Goal: Information Seeking & Learning: Learn about a topic

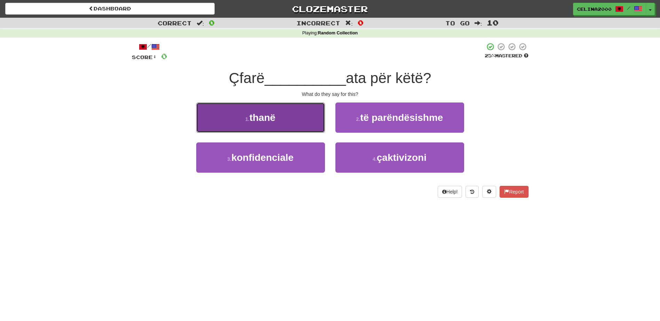
click at [296, 113] on button "1 . thanë" at bounding box center [260, 118] width 129 height 30
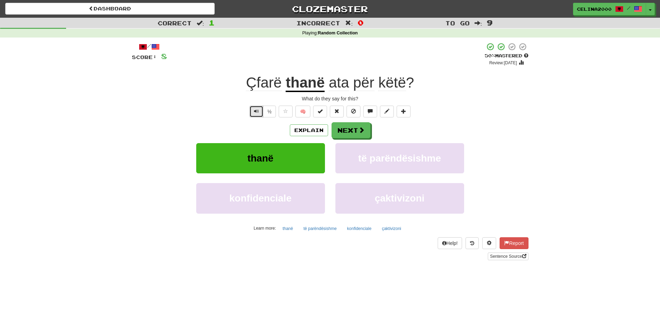
click at [253, 106] on button "Text-to-speech controls" at bounding box center [256, 112] width 14 height 12
click at [340, 129] on button "Next" at bounding box center [351, 131] width 39 height 16
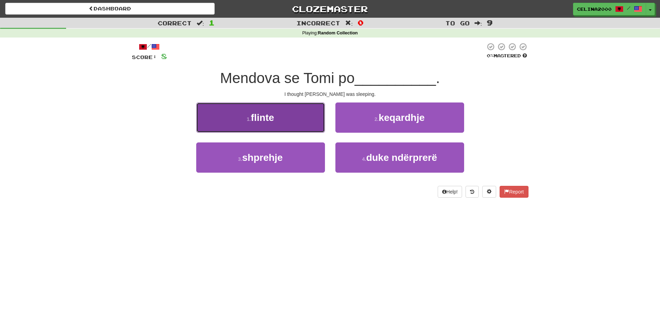
click at [297, 112] on button "1 . flinte" at bounding box center [260, 118] width 129 height 30
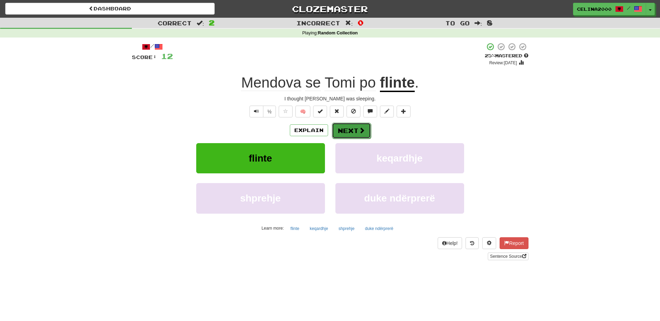
click at [353, 128] on button "Next" at bounding box center [351, 131] width 39 height 16
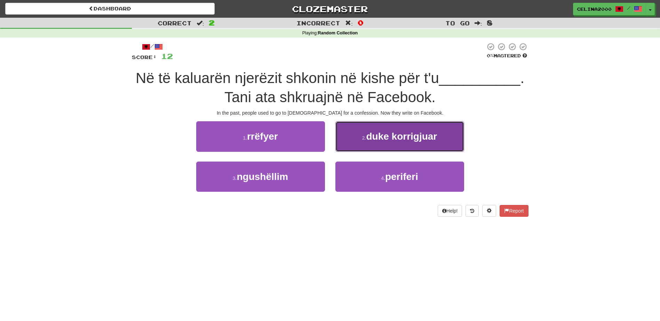
click at [424, 137] on span "duke korrigjuar" at bounding box center [401, 136] width 71 height 11
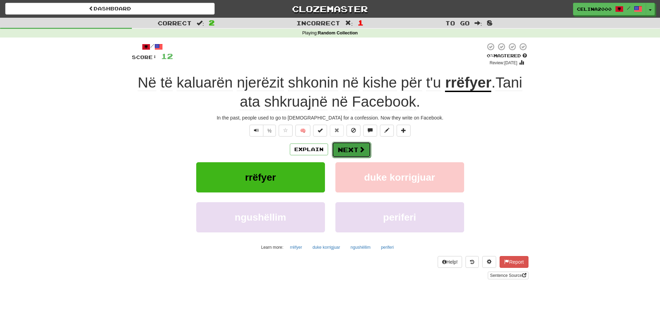
click at [350, 146] on button "Next" at bounding box center [351, 150] width 39 height 16
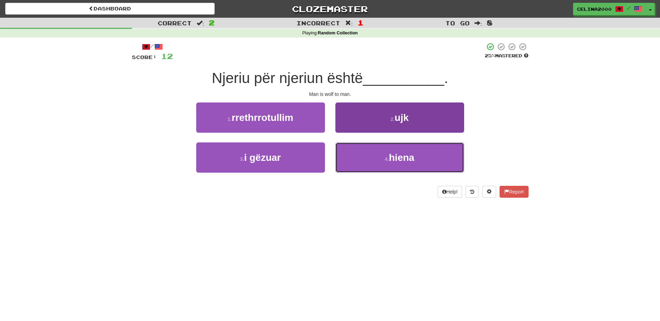
drag, startPoint x: 414, startPoint y: 146, endPoint x: 421, endPoint y: 150, distance: 8.3
click at [415, 148] on button "4 . hiena" at bounding box center [399, 158] width 129 height 30
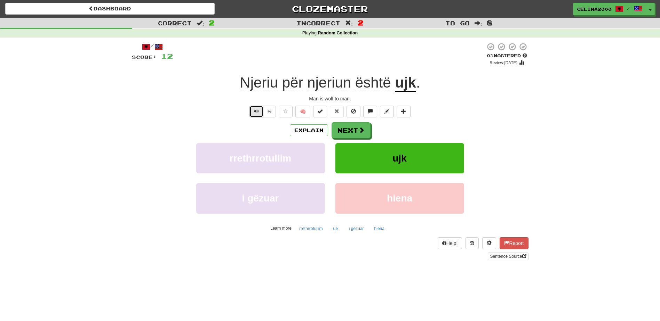
click at [255, 110] on span "Text-to-speech controls" at bounding box center [256, 111] width 5 height 5
click at [353, 128] on button "Next" at bounding box center [351, 131] width 39 height 16
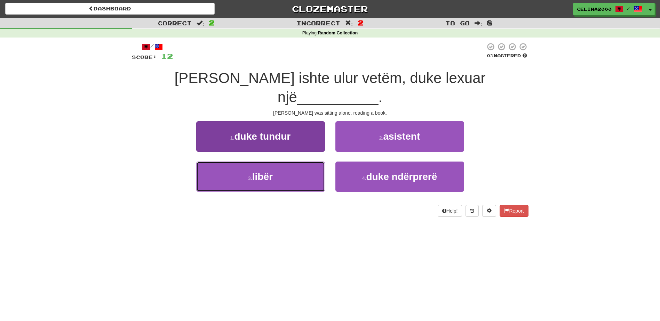
drag, startPoint x: 267, startPoint y: 163, endPoint x: 275, endPoint y: 160, distance: 8.4
click at [270, 171] on span "libër" at bounding box center [262, 176] width 21 height 11
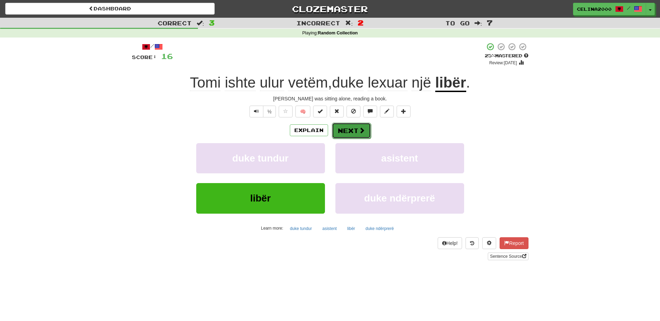
click at [353, 136] on button "Next" at bounding box center [351, 131] width 39 height 16
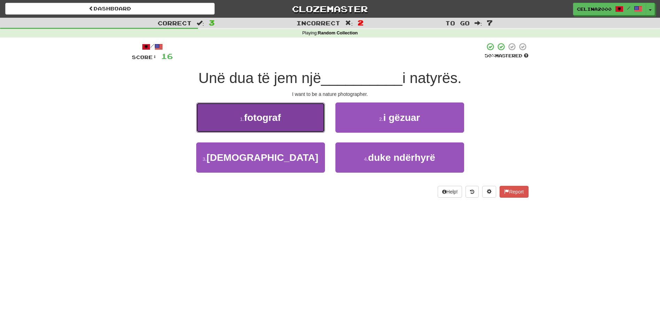
click at [286, 120] on button "1 . fotograf" at bounding box center [260, 118] width 129 height 30
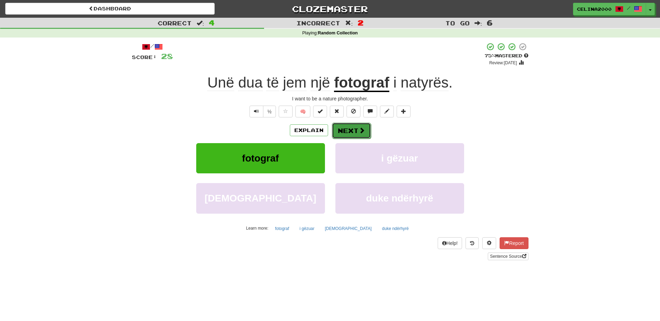
click at [352, 132] on button "Next" at bounding box center [351, 131] width 39 height 16
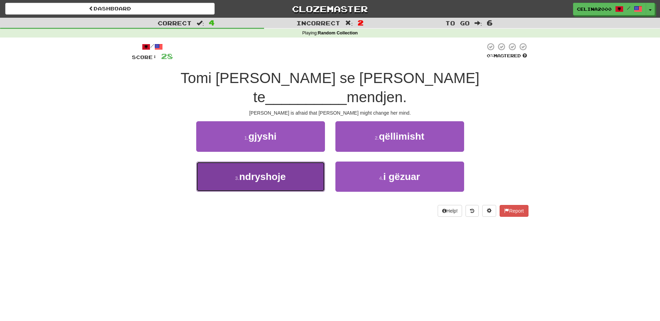
drag, startPoint x: 270, startPoint y: 157, endPoint x: 279, endPoint y: 175, distance: 19.9
click at [270, 171] on span "ndryshoje" at bounding box center [262, 176] width 47 height 11
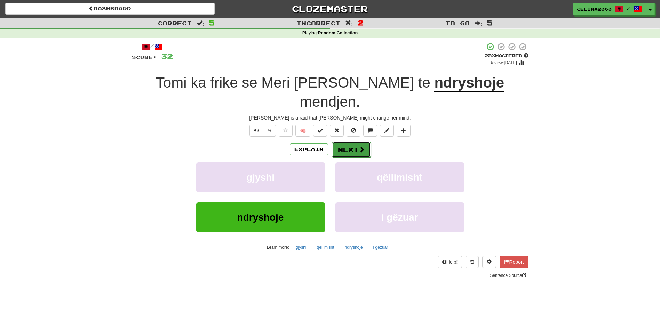
click at [349, 142] on button "Next" at bounding box center [351, 150] width 39 height 16
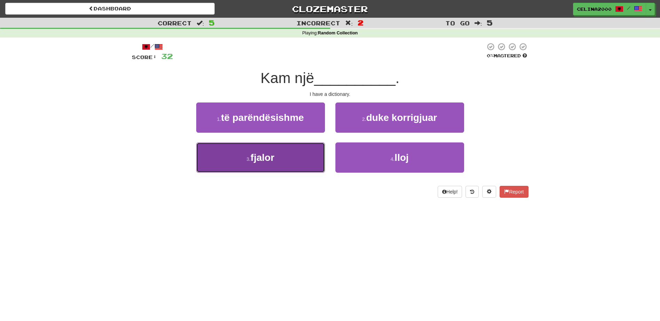
drag, startPoint x: 233, startPoint y: 151, endPoint x: 302, endPoint y: 209, distance: 90.3
click at [234, 151] on button "3 . fjalor" at bounding box center [260, 158] width 129 height 30
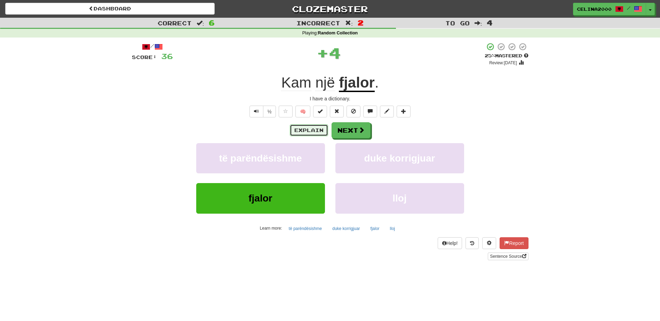
click at [297, 131] on button "Explain" at bounding box center [309, 131] width 38 height 12
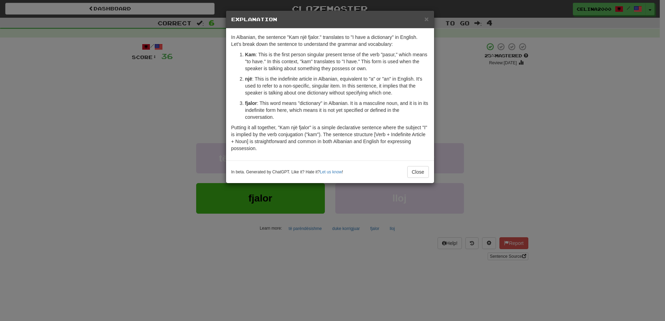
click at [424, 166] on div "In beta. Generated by ChatGPT. Like it? Hate it? Let us know ! Close" at bounding box center [330, 172] width 208 height 23
click at [423, 171] on button "Close" at bounding box center [418, 172] width 22 height 12
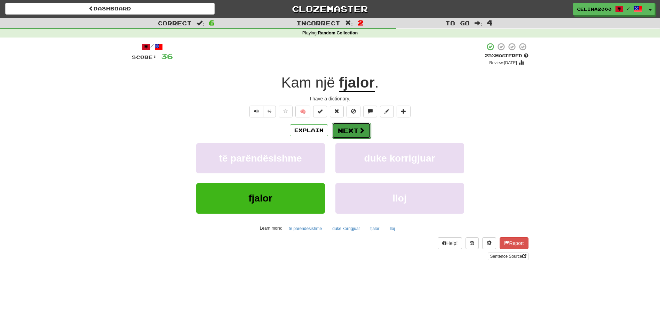
click at [362, 128] on span at bounding box center [362, 130] width 6 height 6
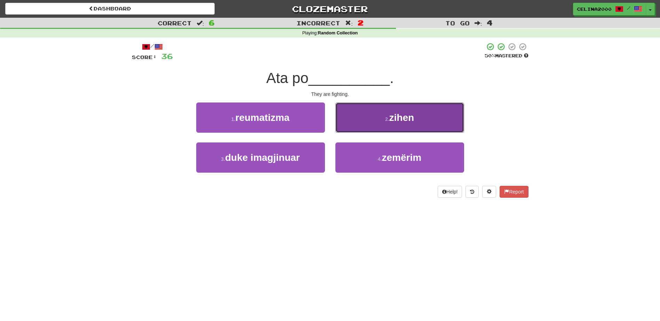
click at [373, 104] on button "2 . zihen" at bounding box center [399, 118] width 129 height 30
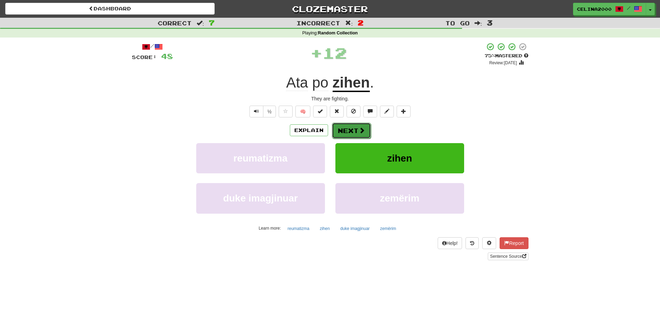
click at [349, 131] on button "Next" at bounding box center [351, 131] width 39 height 16
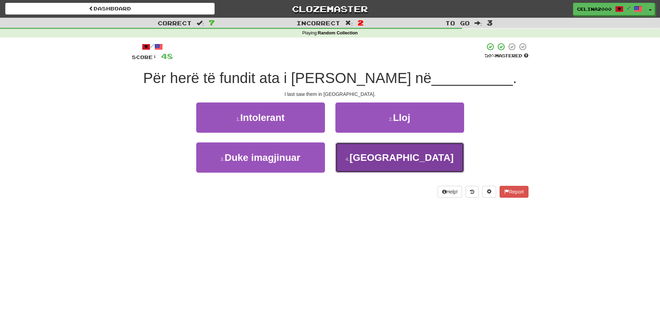
click at [404, 158] on span "[GEOGRAPHIC_DATA]" at bounding box center [402, 157] width 104 height 11
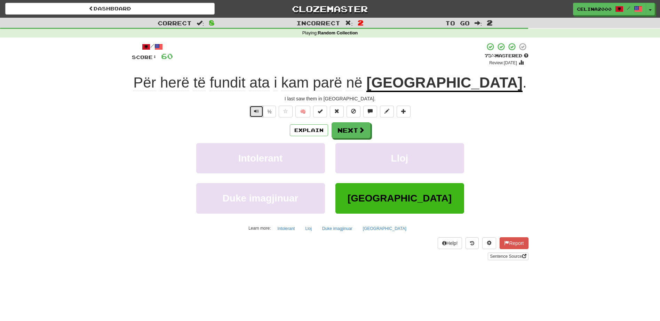
click at [255, 112] on span "Text-to-speech controls" at bounding box center [256, 111] width 5 height 5
click at [360, 135] on button "Next" at bounding box center [351, 131] width 39 height 16
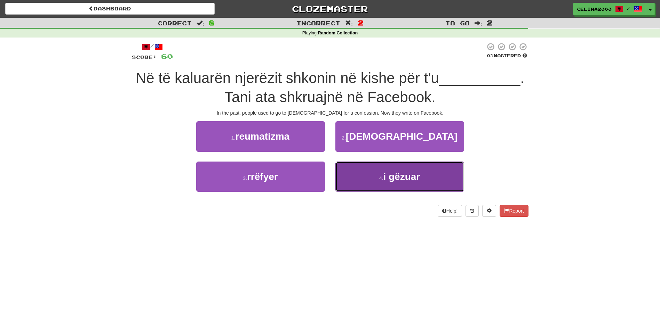
click at [394, 175] on span "i gëzuar" at bounding box center [401, 176] width 37 height 11
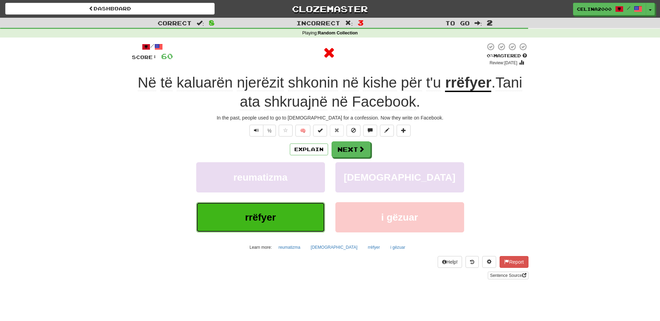
drag, startPoint x: 250, startPoint y: 214, endPoint x: 255, endPoint y: 221, distance: 8.5
click at [250, 214] on span "rrëfyer" at bounding box center [260, 217] width 31 height 11
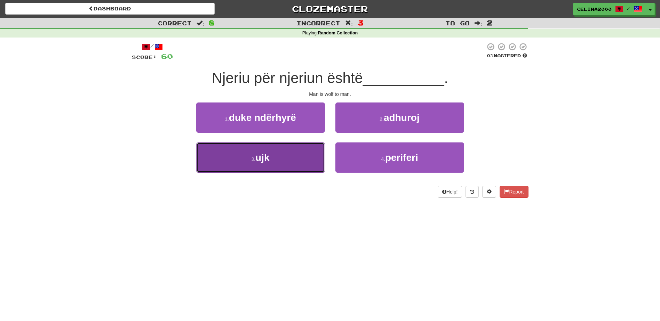
click at [249, 158] on button "3 . ujk" at bounding box center [260, 158] width 129 height 30
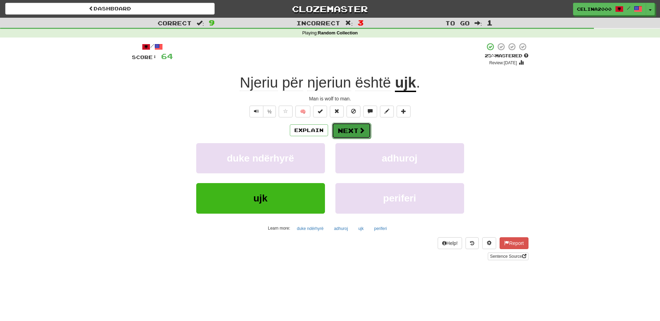
click at [366, 130] on button "Next" at bounding box center [351, 131] width 39 height 16
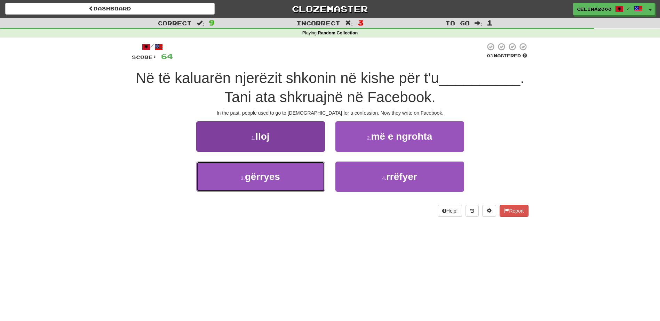
click at [275, 183] on button "3 . gërryes" at bounding box center [260, 177] width 129 height 30
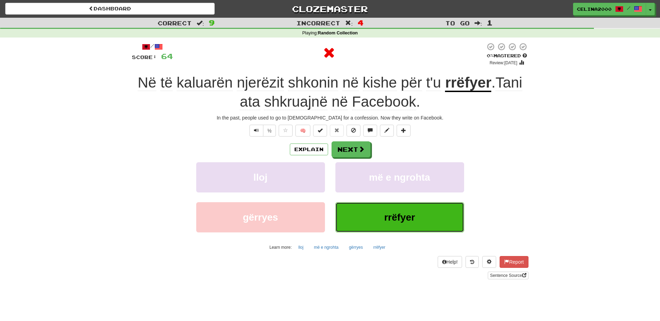
click at [402, 212] on button "rrëfyer" at bounding box center [399, 217] width 129 height 30
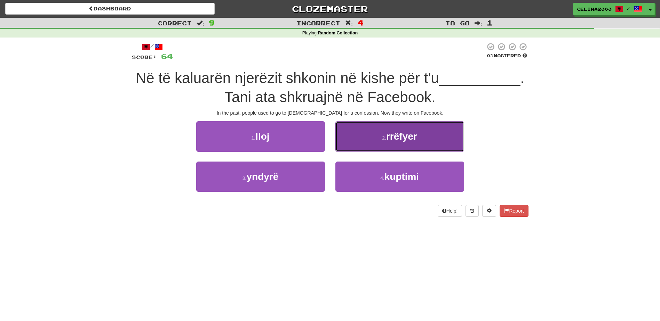
click at [399, 148] on button "2 . rrëfyer" at bounding box center [399, 136] width 129 height 30
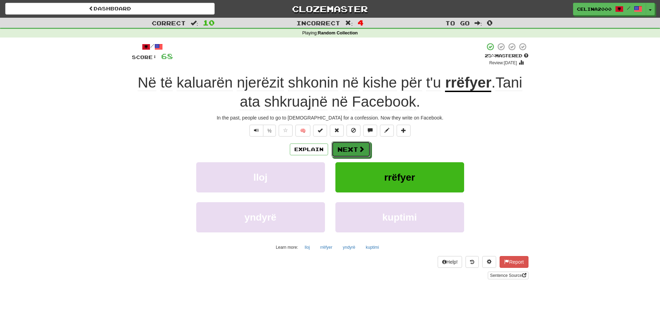
click at [352, 154] on button "Next" at bounding box center [350, 150] width 39 height 16
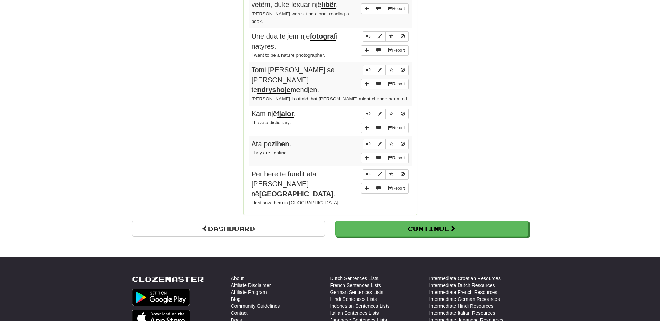
scroll to position [764, 0]
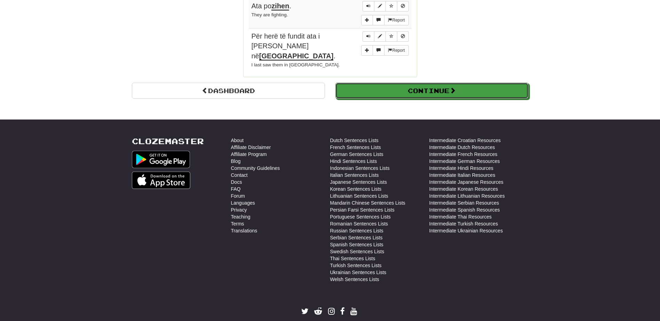
drag, startPoint x: 439, startPoint y: 64, endPoint x: 440, endPoint y: 68, distance: 4.4
click at [439, 83] on button "Continue" at bounding box center [431, 91] width 193 height 16
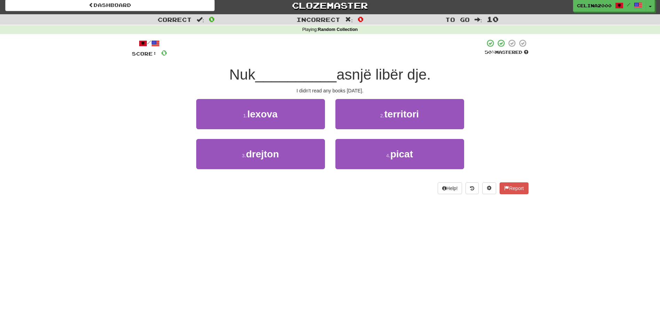
scroll to position [0, 0]
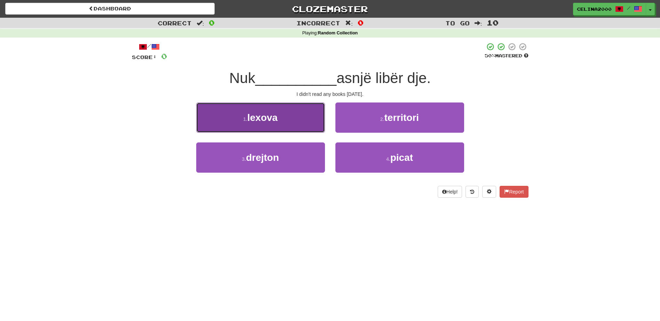
click at [262, 109] on button "1 . lexova" at bounding box center [260, 118] width 129 height 30
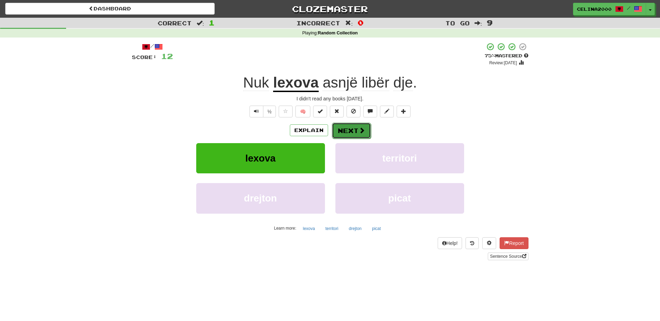
click at [349, 131] on button "Next" at bounding box center [351, 131] width 39 height 16
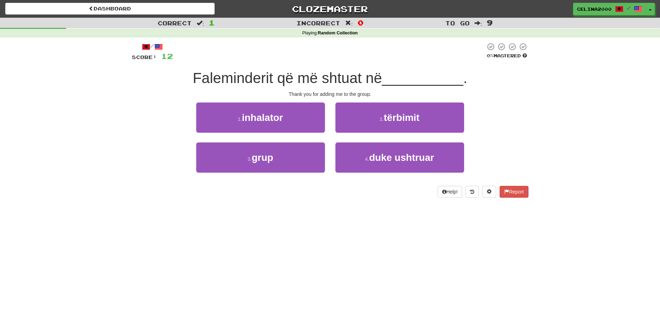
click at [291, 174] on div "3 . grup" at bounding box center [260, 163] width 139 height 40
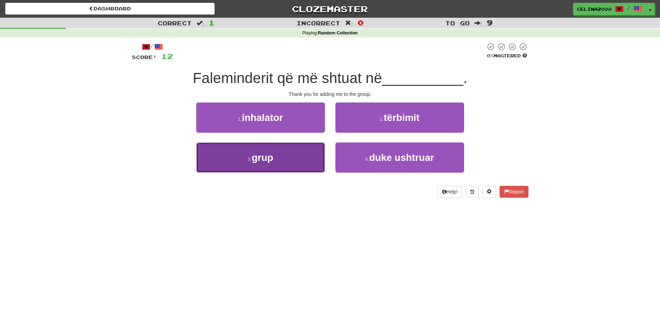
click at [293, 163] on button "3 . grup" at bounding box center [260, 158] width 129 height 30
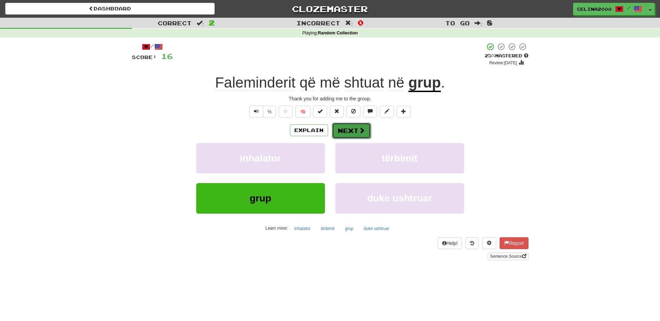
click at [347, 132] on button "Next" at bounding box center [351, 131] width 39 height 16
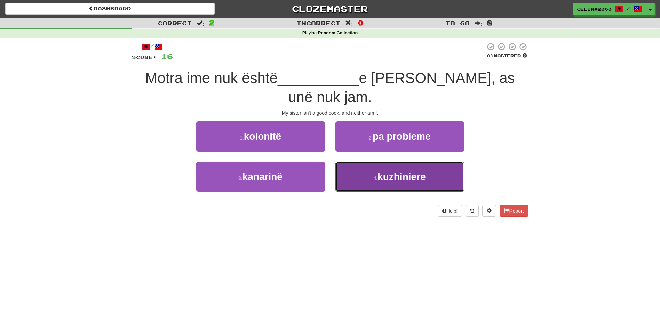
click at [398, 171] on span "kuzhiniere" at bounding box center [401, 176] width 48 height 11
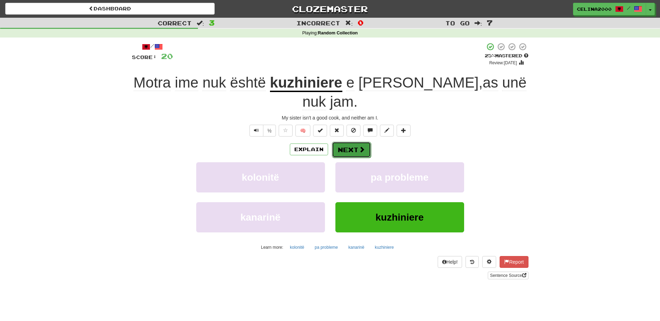
click at [341, 142] on button "Next" at bounding box center [351, 150] width 39 height 16
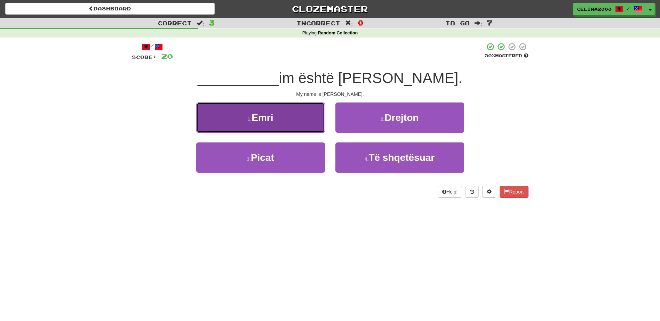
click at [280, 109] on button "1 . Emri" at bounding box center [260, 118] width 129 height 30
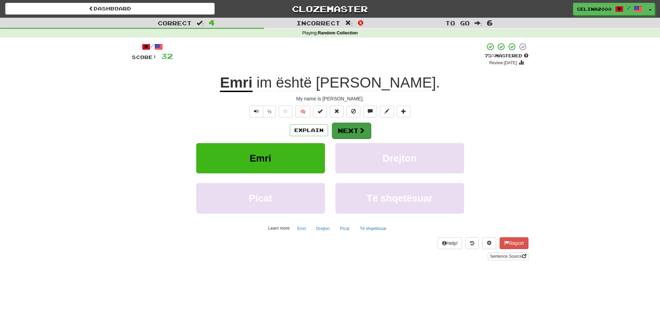
drag, startPoint x: 355, startPoint y: 140, endPoint x: 354, endPoint y: 134, distance: 5.8
click at [355, 139] on div "Explain Next Emri Drejton Picat Të shqetësuar Learn more: Emri Drejton Picat Të…" at bounding box center [330, 178] width 397 height 112
click at [341, 131] on button "Next" at bounding box center [351, 131] width 39 height 16
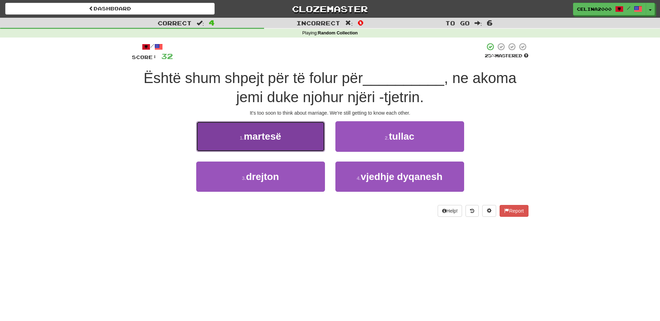
click at [283, 129] on button "1 . martesë" at bounding box center [260, 136] width 129 height 30
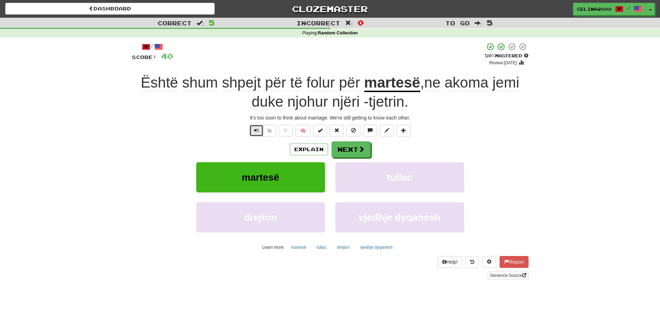
drag, startPoint x: 254, startPoint y: 132, endPoint x: 260, endPoint y: 127, distance: 8.1
click at [254, 132] on span "Text-to-speech controls" at bounding box center [256, 130] width 5 height 5
click at [336, 150] on button "Next" at bounding box center [351, 150] width 39 height 16
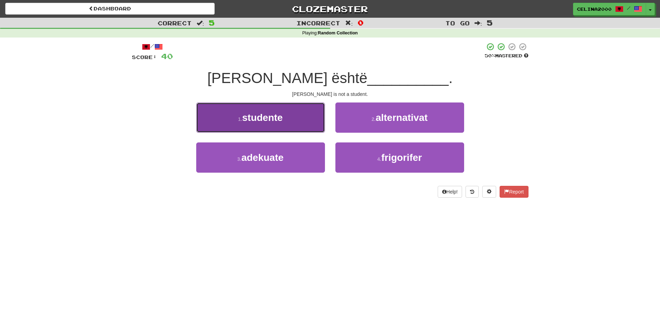
click at [247, 117] on span "studente" at bounding box center [262, 117] width 41 height 11
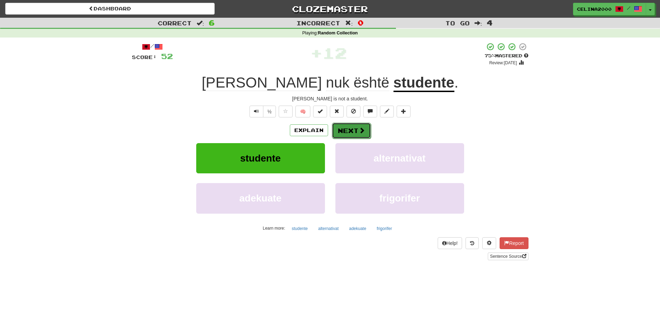
drag, startPoint x: 357, startPoint y: 128, endPoint x: 354, endPoint y: 131, distance: 3.9
click at [354, 131] on button "Next" at bounding box center [351, 131] width 39 height 16
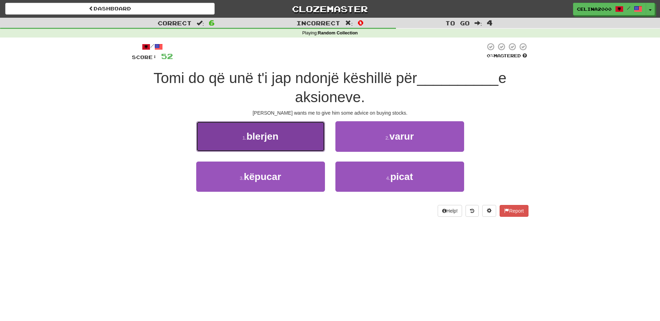
click at [289, 142] on button "1 . blerjen" at bounding box center [260, 136] width 129 height 30
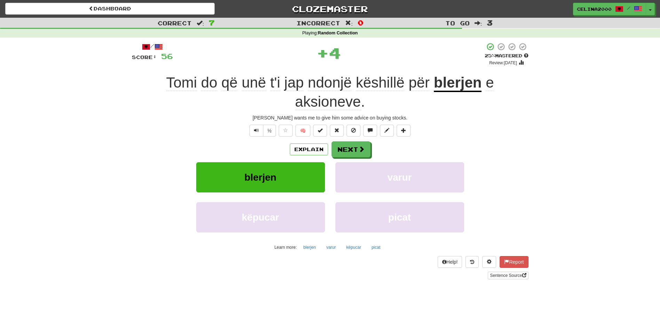
click at [255, 137] on div "/ Score: 56 + 4 25 % Mastered Review: [DATE] Tomi do që unë t'i jap ndonjë kësh…" at bounding box center [330, 160] width 397 height 237
click at [346, 147] on button "Next" at bounding box center [351, 150] width 39 height 16
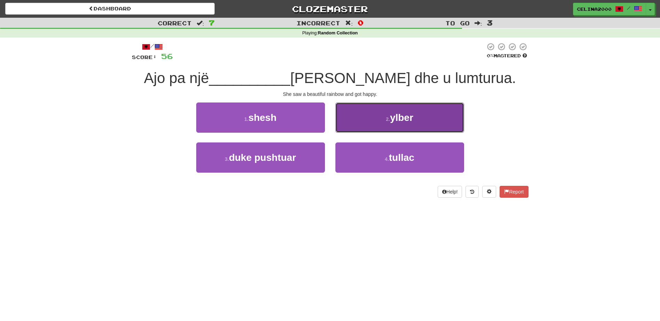
click at [414, 131] on button "2 . ylber" at bounding box center [399, 118] width 129 height 30
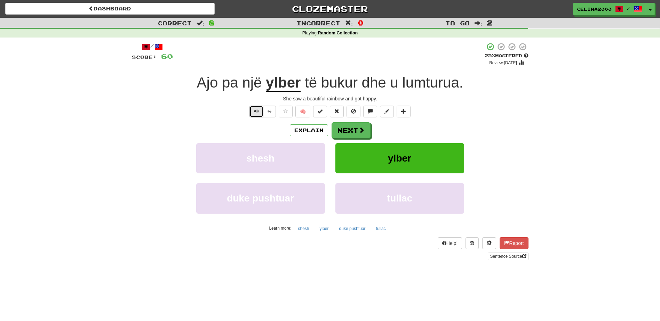
click at [257, 112] on span "Text-to-speech controls" at bounding box center [256, 111] width 5 height 5
click at [344, 134] on button "Next" at bounding box center [351, 131] width 39 height 16
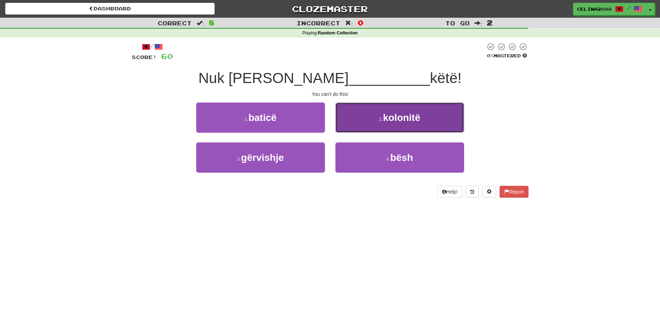
click at [376, 109] on button "2 . kolonitë" at bounding box center [399, 118] width 129 height 30
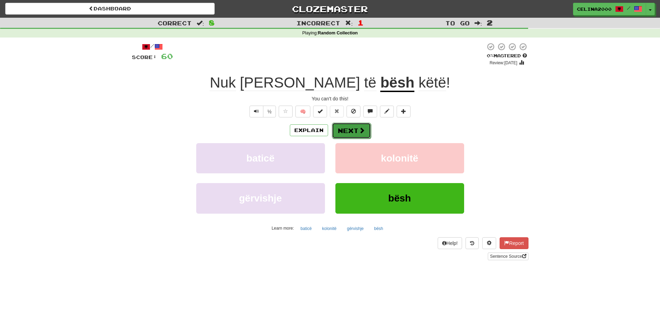
click at [353, 126] on button "Next" at bounding box center [351, 131] width 39 height 16
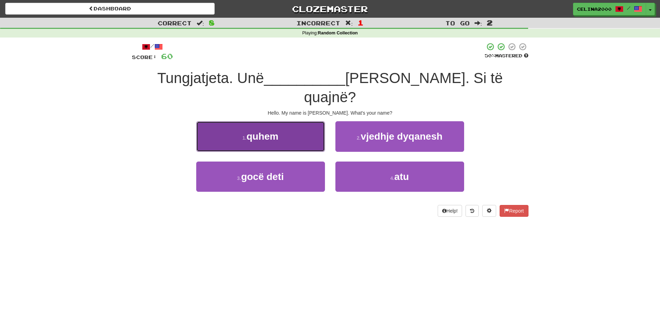
click at [292, 121] on button "1 . quhem" at bounding box center [260, 136] width 129 height 30
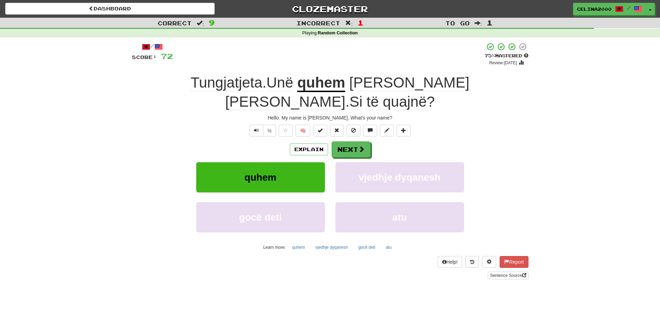
click at [351, 142] on div "Explain Next" at bounding box center [330, 150] width 397 height 16
click at [350, 142] on button "Next" at bounding box center [351, 150] width 39 height 16
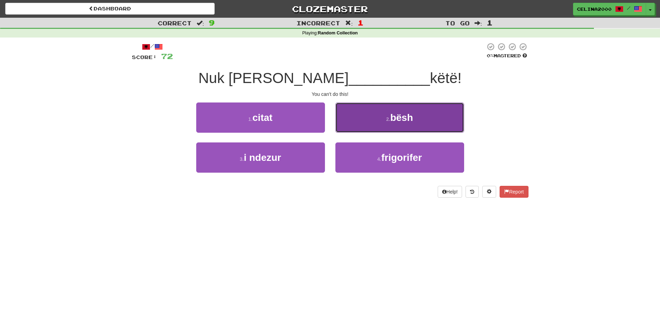
click at [408, 119] on span "bësh" at bounding box center [401, 117] width 23 height 11
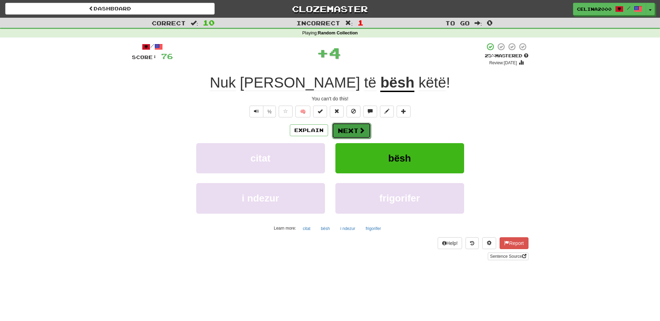
click at [342, 131] on button "Next" at bounding box center [351, 131] width 39 height 16
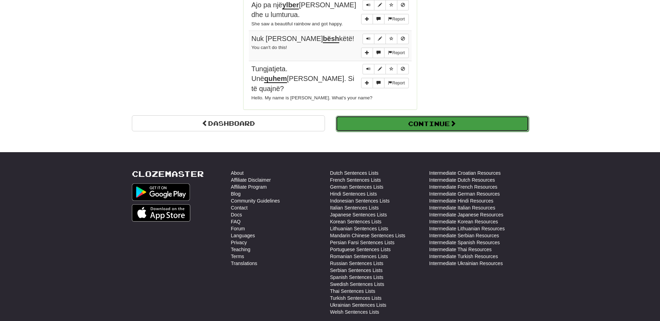
drag, startPoint x: 427, startPoint y: 98, endPoint x: 427, endPoint y: 104, distance: 6.3
click at [427, 115] on button "Continue" at bounding box center [431, 123] width 193 height 16
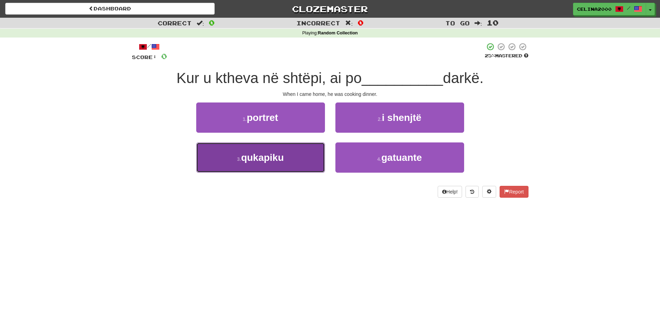
click at [241, 152] on span "qukapiku" at bounding box center [262, 157] width 43 height 11
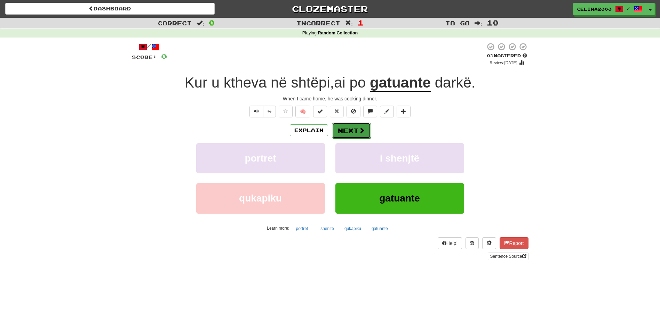
click at [359, 127] on span at bounding box center [362, 130] width 6 height 6
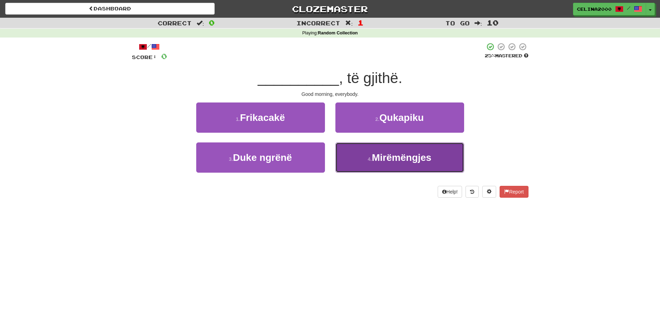
click at [421, 158] on span "Mirëmëngjes" at bounding box center [401, 157] width 59 height 11
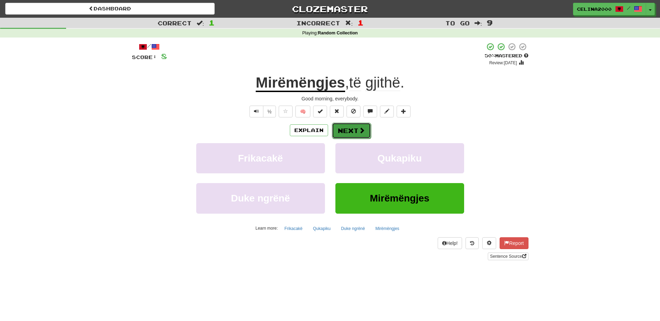
click at [353, 131] on button "Next" at bounding box center [351, 131] width 39 height 16
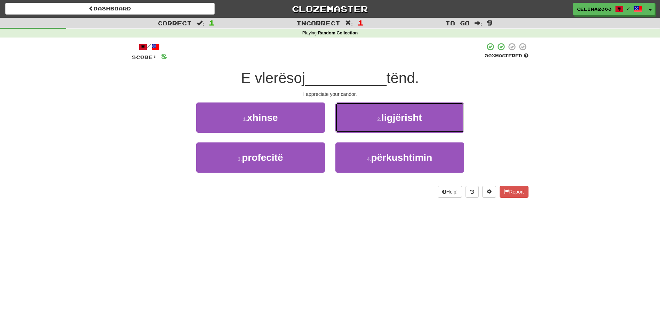
drag, startPoint x: 411, startPoint y: 117, endPoint x: 421, endPoint y: 181, distance: 64.7
click at [411, 117] on span "ligjërisht" at bounding box center [401, 117] width 41 height 11
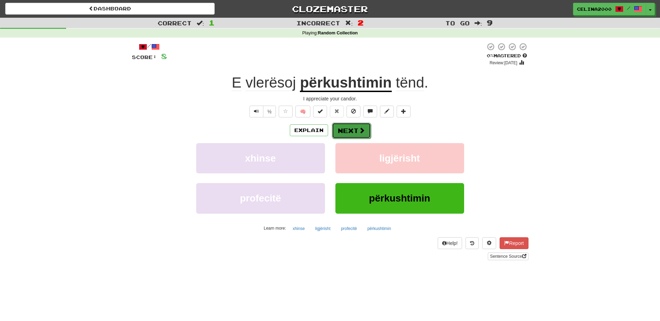
click at [354, 130] on button "Next" at bounding box center [351, 131] width 39 height 16
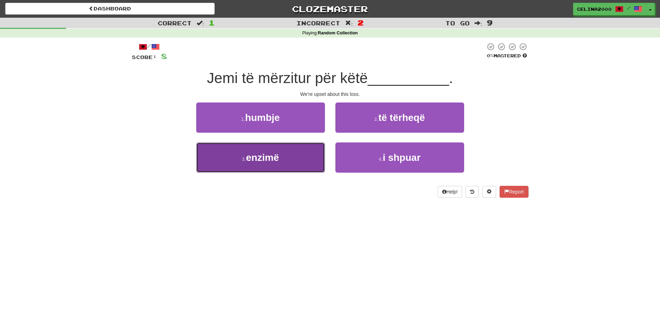
click at [258, 161] on span "enzimë" at bounding box center [262, 157] width 33 height 11
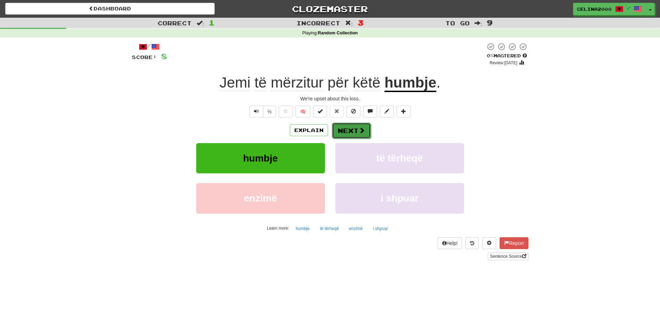
click at [359, 129] on span at bounding box center [362, 130] width 6 height 6
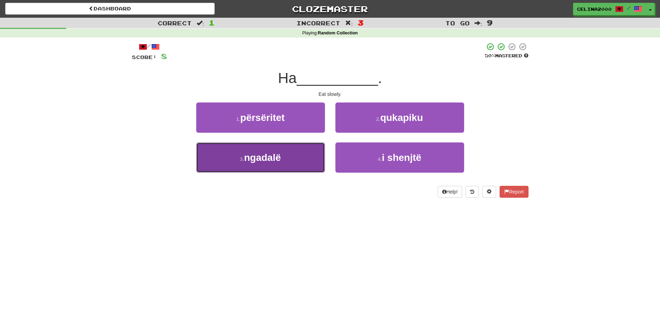
click at [258, 156] on span "ngadalë" at bounding box center [262, 157] width 37 height 11
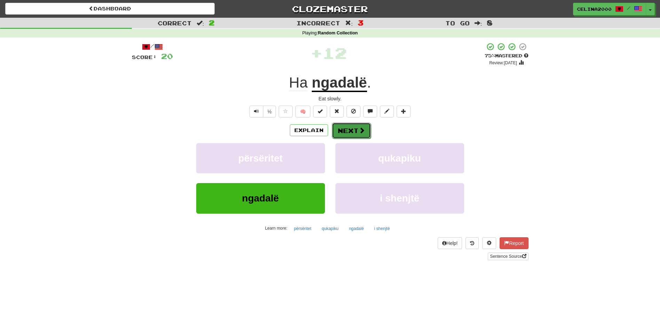
click at [355, 123] on button "Next" at bounding box center [351, 131] width 39 height 16
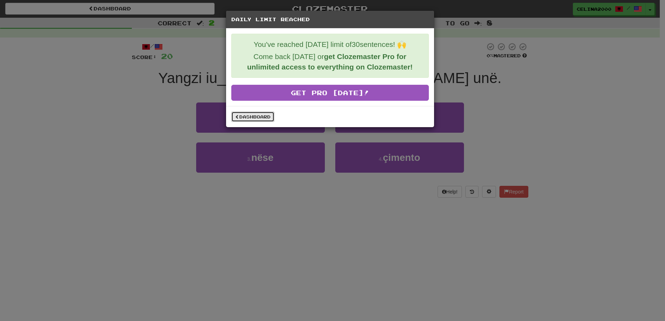
click at [256, 113] on link "Dashboard" at bounding box center [252, 117] width 43 height 10
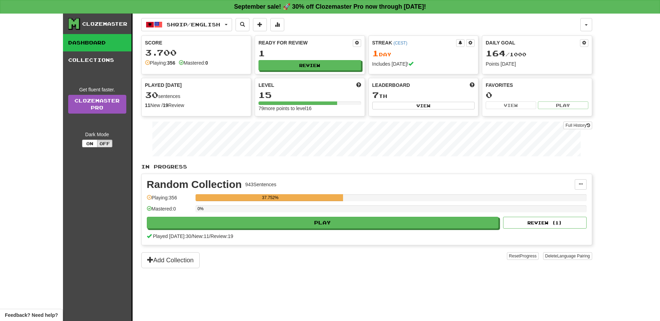
click at [395, 56] on div "1 Day" at bounding box center [423, 53] width 103 height 9
click at [337, 74] on div "Score 3.700 Playing: 356 Mastered: 0 Ready for Review 1 Review Streak ( CEST ) …" at bounding box center [366, 75] width 451 height 81
click at [378, 106] on button "View" at bounding box center [423, 106] width 103 height 8
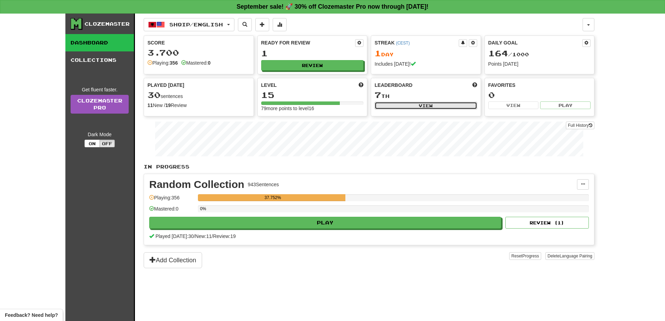
select select "**********"
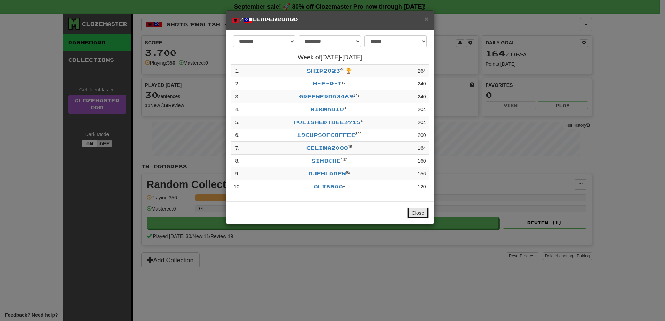
click at [415, 213] on button "Close" at bounding box center [418, 213] width 22 height 12
